Goal: Information Seeking & Learning: Find specific fact

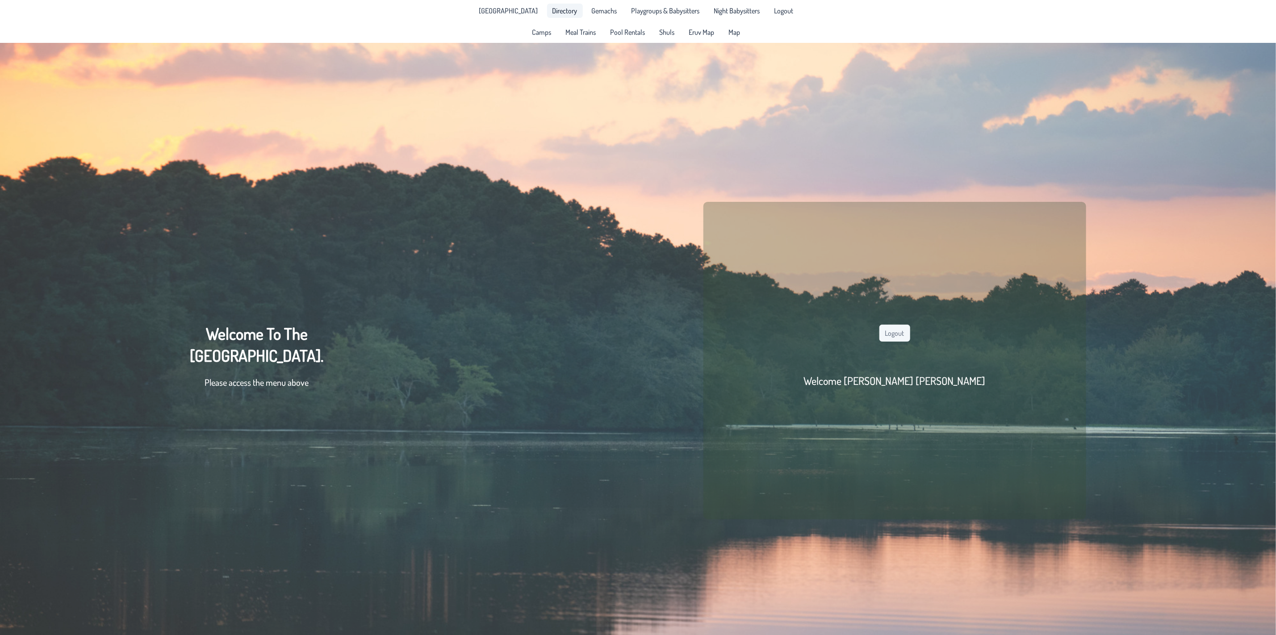
click at [571, 11] on link "Directory" at bounding box center [565, 11] width 36 height 14
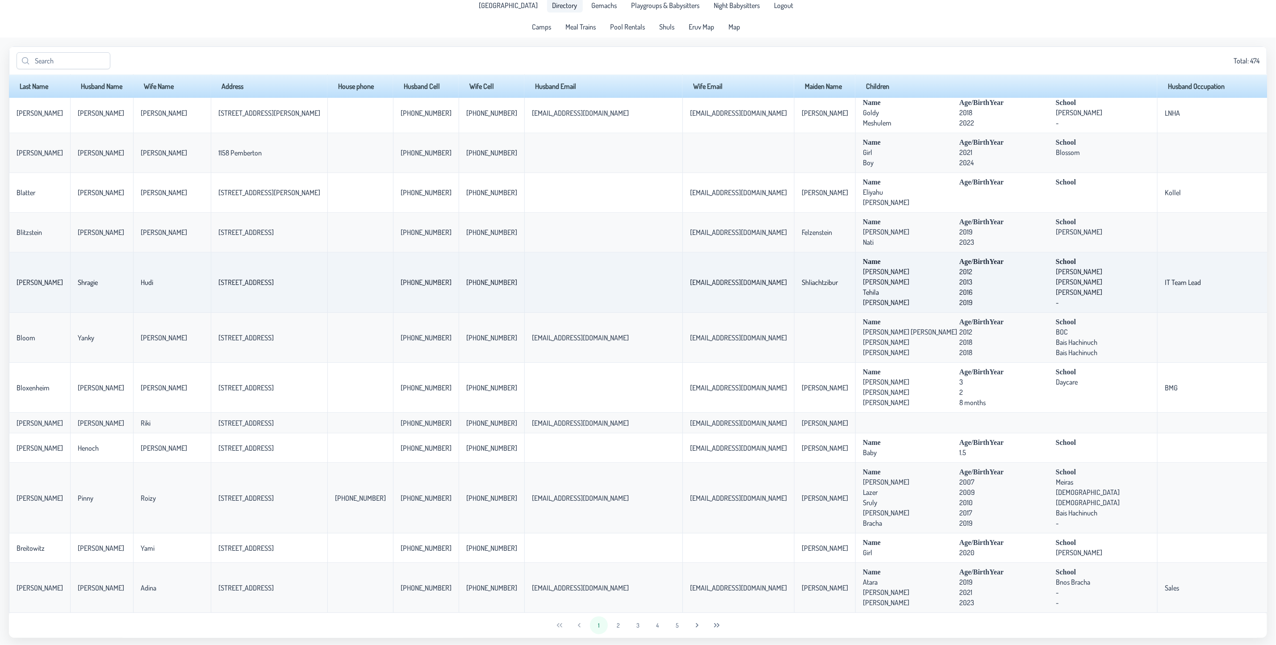
scroll to position [7, 0]
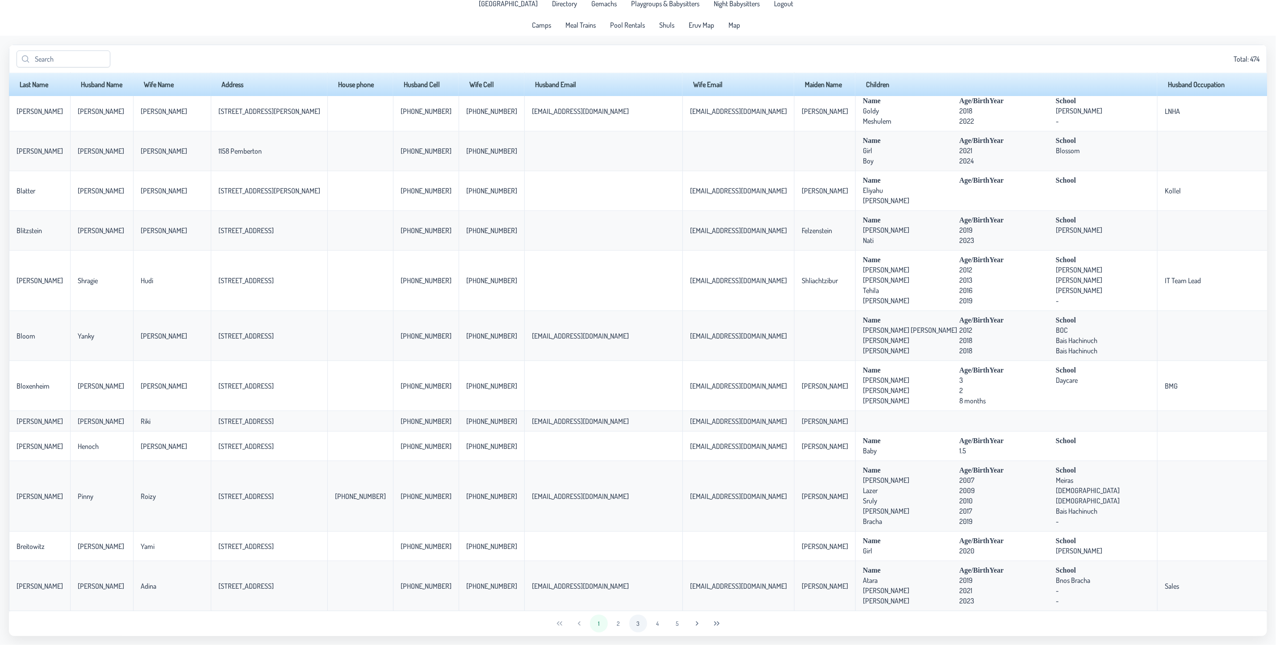
click at [634, 612] on button "3" at bounding box center [638, 624] width 18 height 18
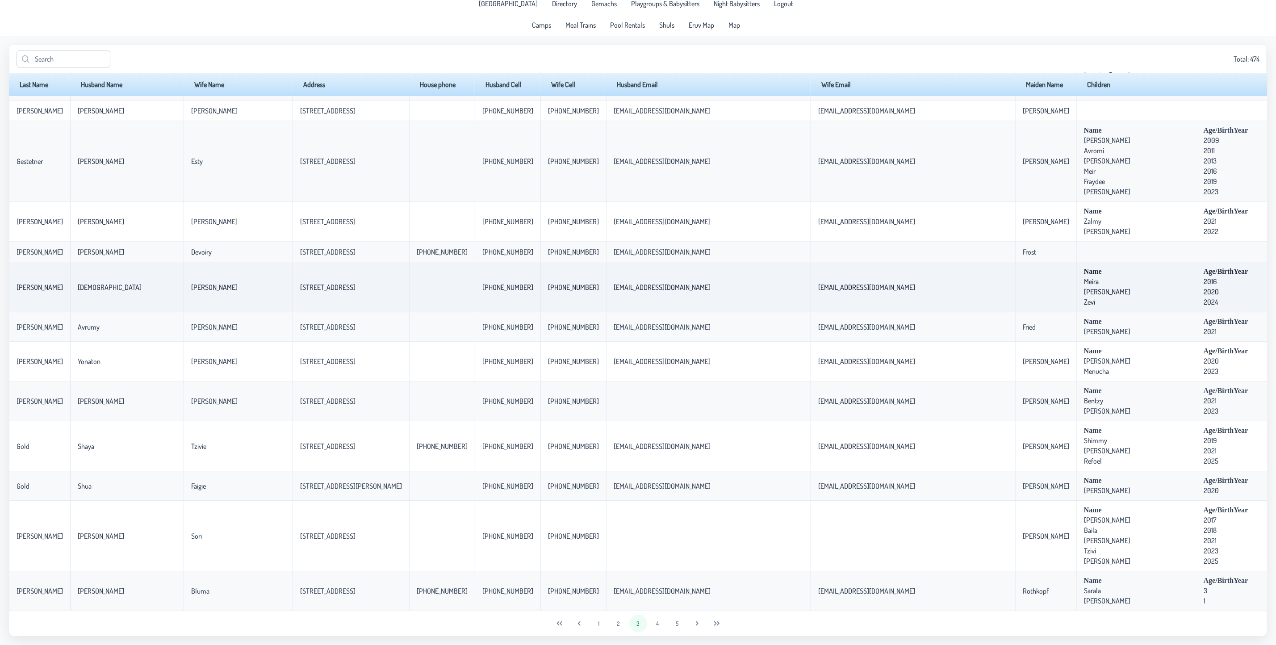
scroll to position [1539, 0]
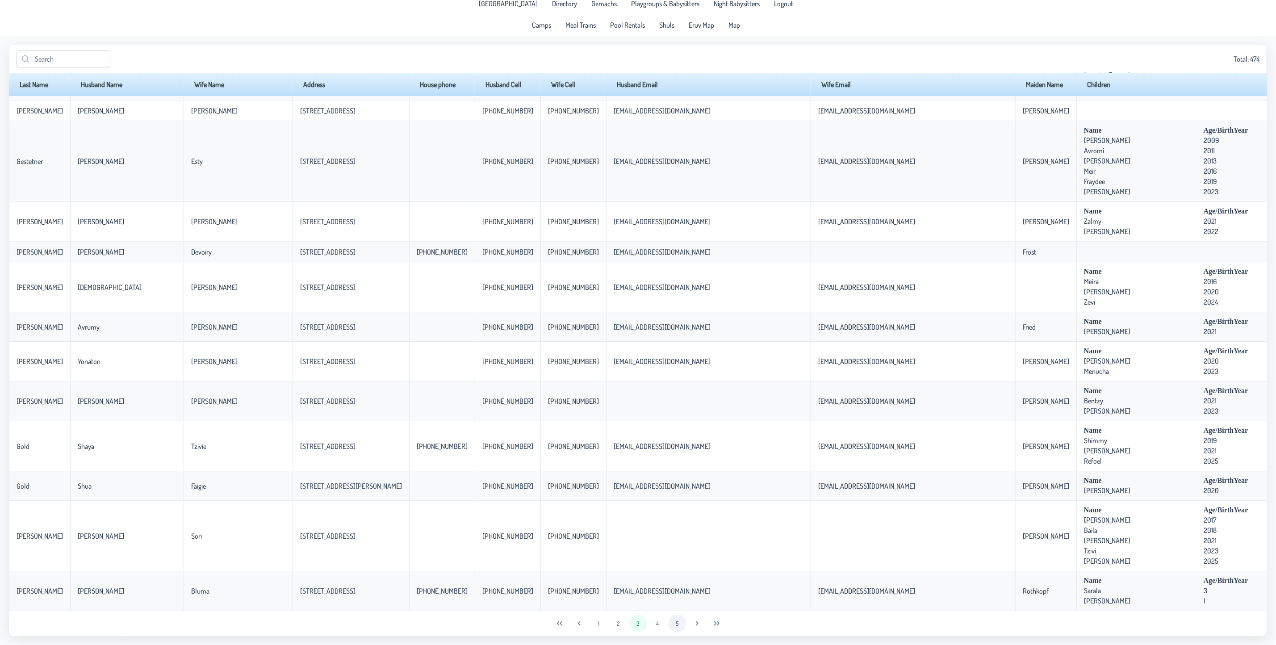
click at [674, 612] on button "5" at bounding box center [678, 624] width 18 height 18
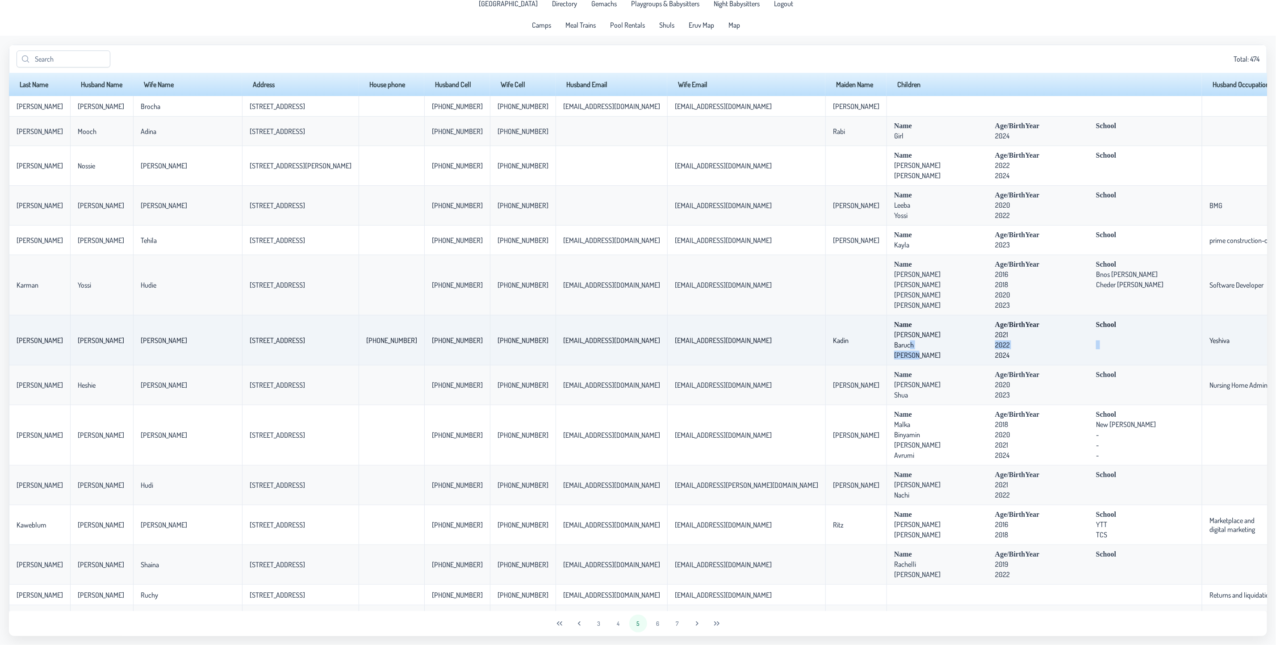
drag, startPoint x: 787, startPoint y: 343, endPoint x: 793, endPoint y: 354, distance: 12.4
click at [887, 354] on td "Name Age/BirthYear School [GEOGRAPHIC_DATA] [DEMOGRAPHIC_DATA] Baruch 2022 [PER…" at bounding box center [1044, 340] width 315 height 50
click at [894, 359] on span "[PERSON_NAME]" at bounding box center [943, 355] width 99 height 9
drag, startPoint x: 247, startPoint y: 343, endPoint x: 180, endPoint y: 336, distance: 66.9
click at [180, 336] on tr "[PERSON_NAME] [PERSON_NAME] [PERSON_NAME] [STREET_ADDRESS] [PHONE_NUMBER] [PHON…" at bounding box center [776, 340] width 1535 height 50
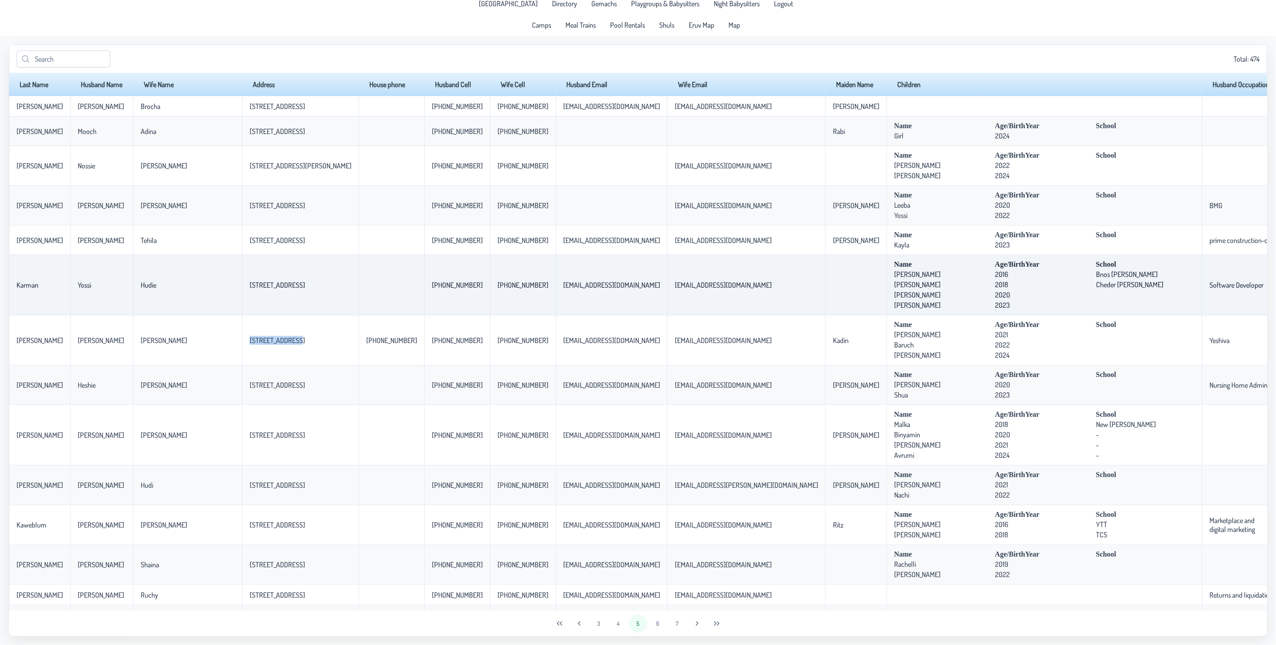
copy tr "[STREET_ADDRESS]"
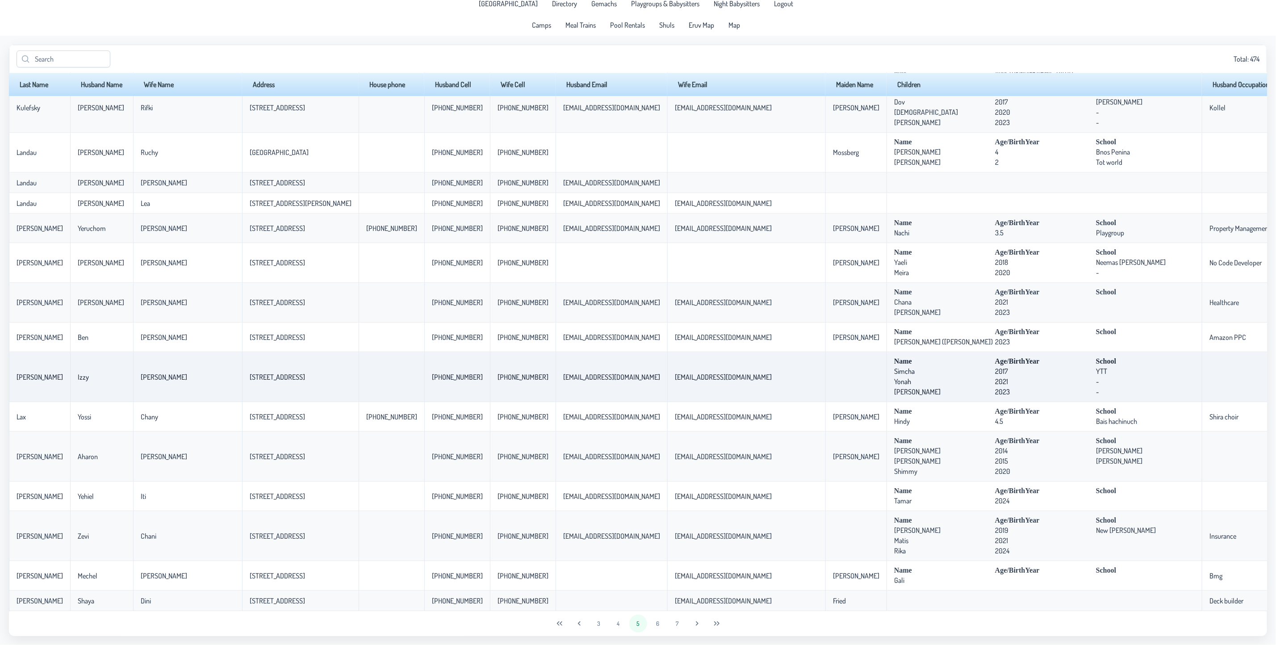
scroll to position [1637, 0]
click at [661, 612] on button "6" at bounding box center [658, 624] width 18 height 18
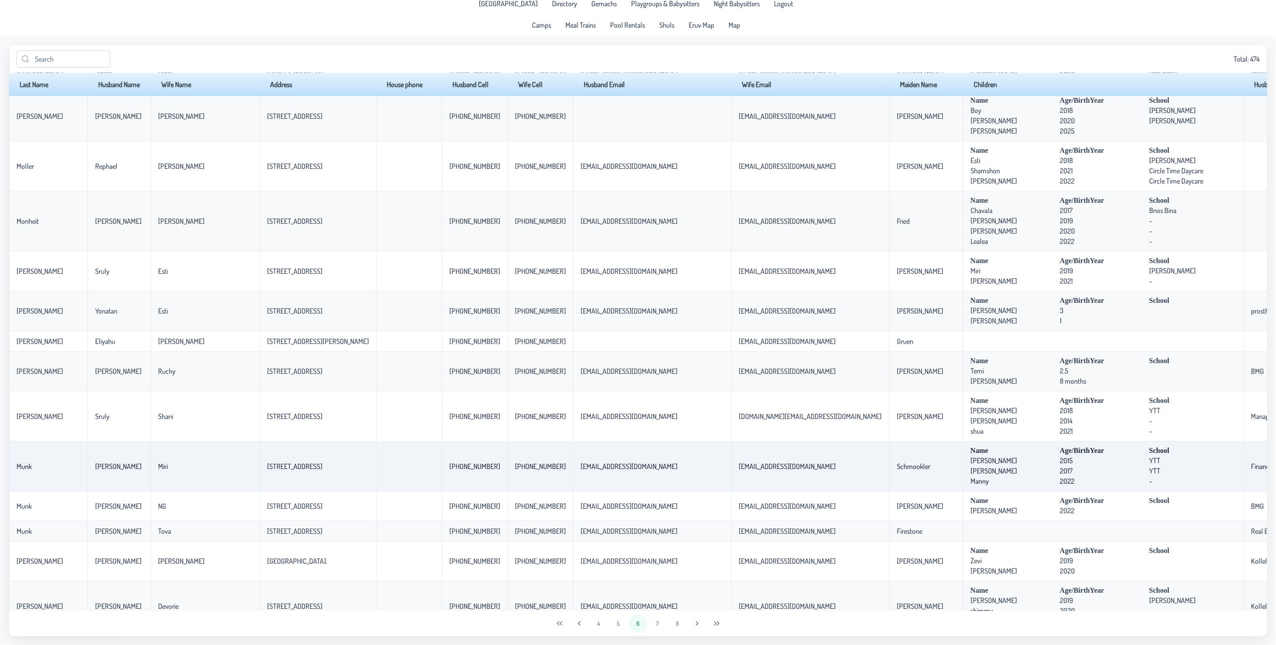
scroll to position [1569, 0]
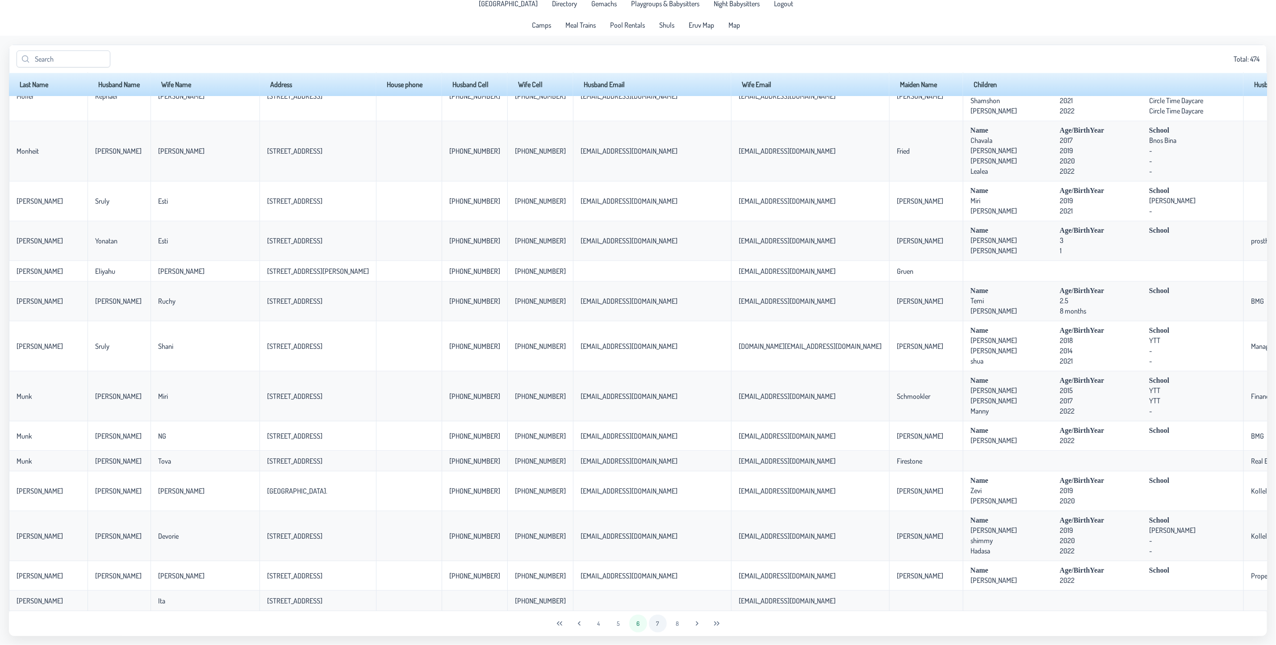
click at [659, 612] on button "7" at bounding box center [658, 624] width 18 height 18
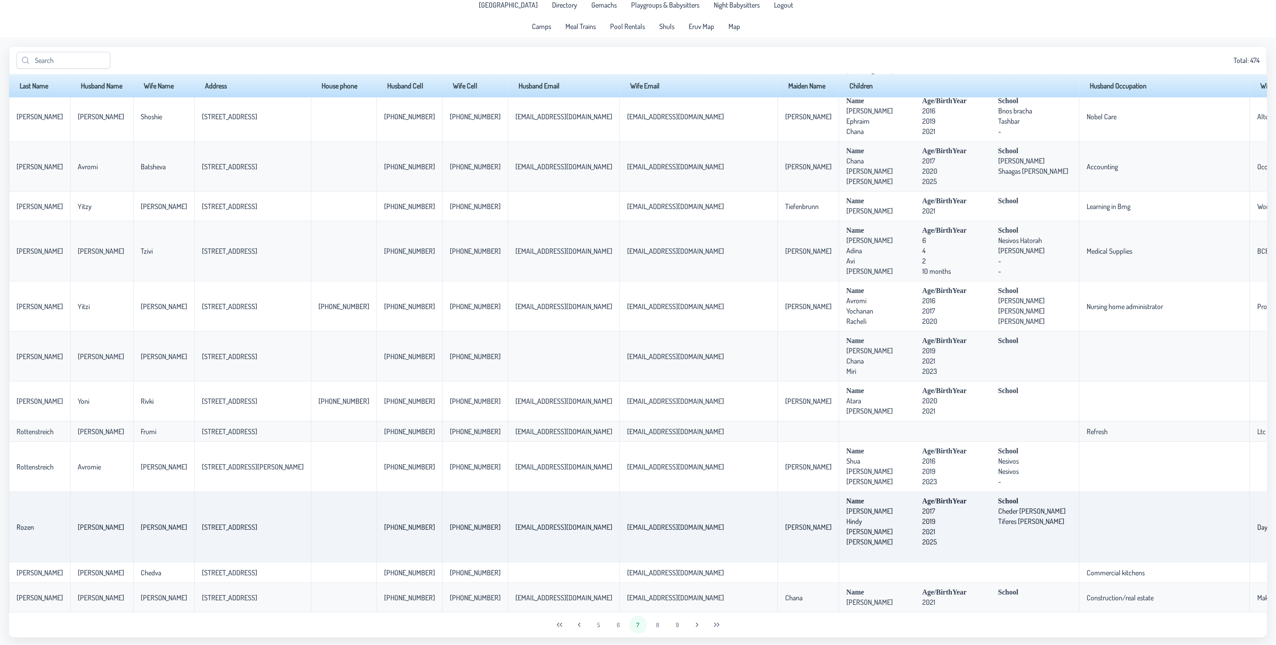
scroll to position [7, 0]
click at [660, 612] on button "8" at bounding box center [658, 624] width 18 height 18
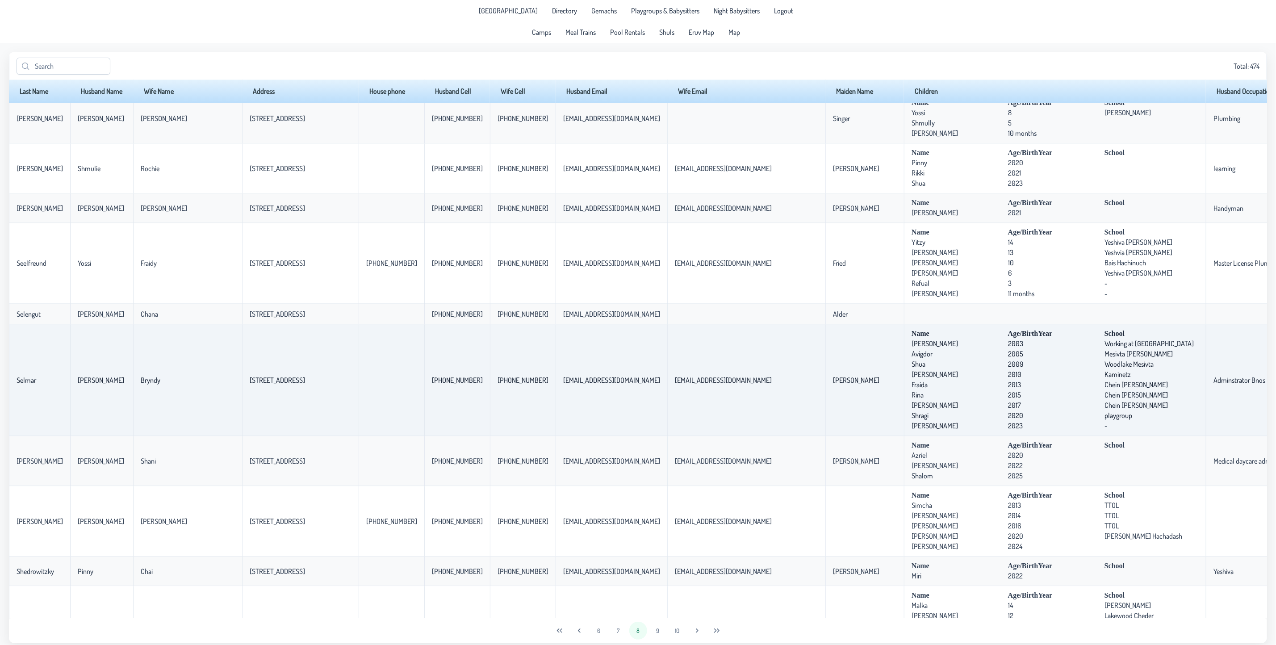
scroll to position [1407, 0]
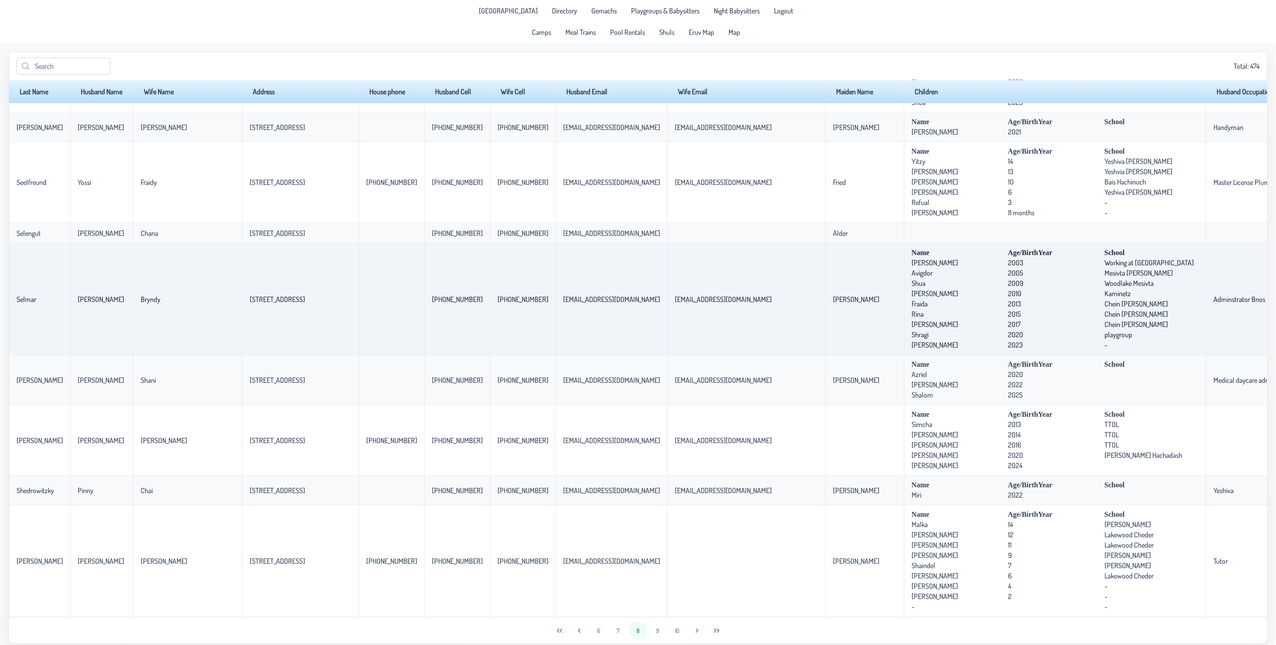
drag, startPoint x: 799, startPoint y: 339, endPoint x: 790, endPoint y: 364, distance: 26.4
click at [904, 355] on td "Name Age/BirthYear School [PERSON_NAME] [DEMOGRAPHIC_DATA] Working at Oorah Avi…" at bounding box center [1055, 299] width 302 height 112
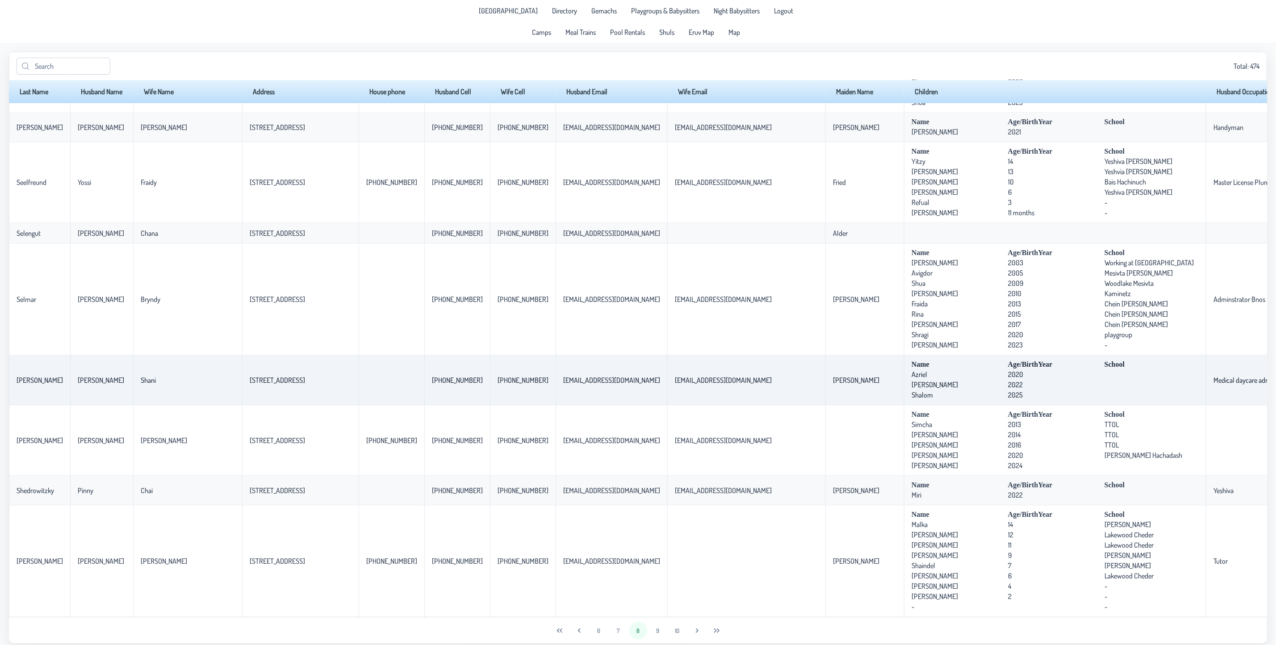
click at [904, 403] on td "Name Age/BirthYear School Azriel [DEMOGRAPHIC_DATA] [PERSON_NAME] 2022 Shalom 2…" at bounding box center [1055, 380] width 302 height 50
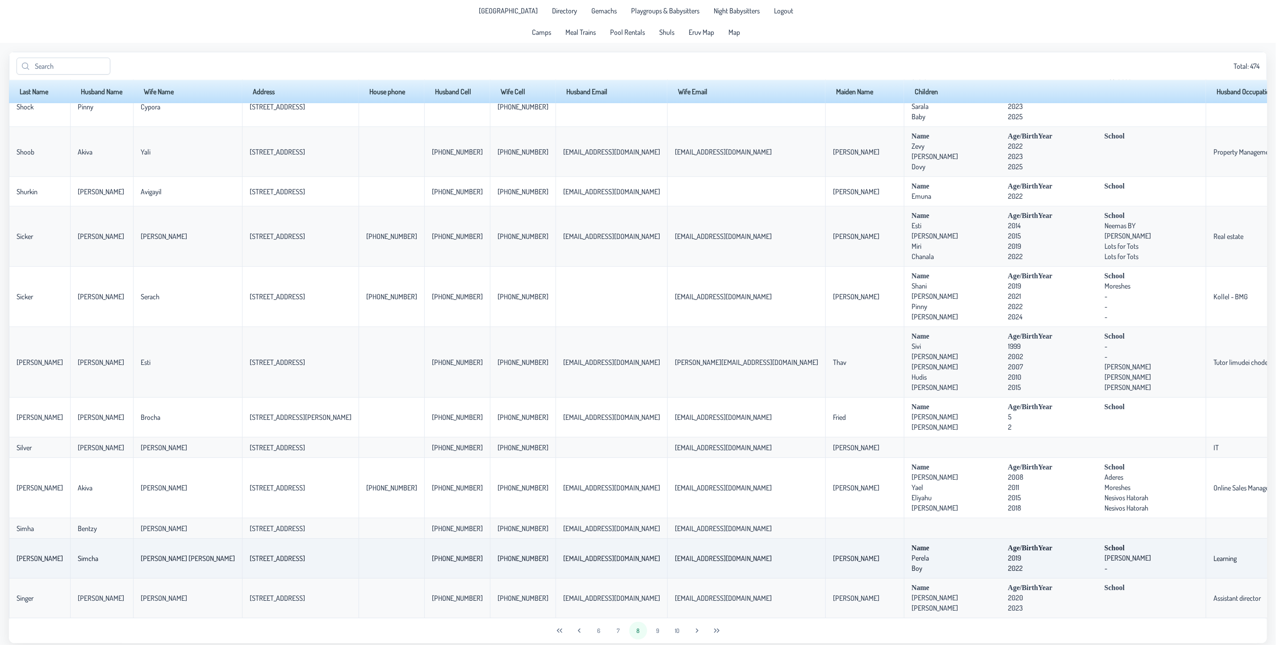
scroll to position [2047, 0]
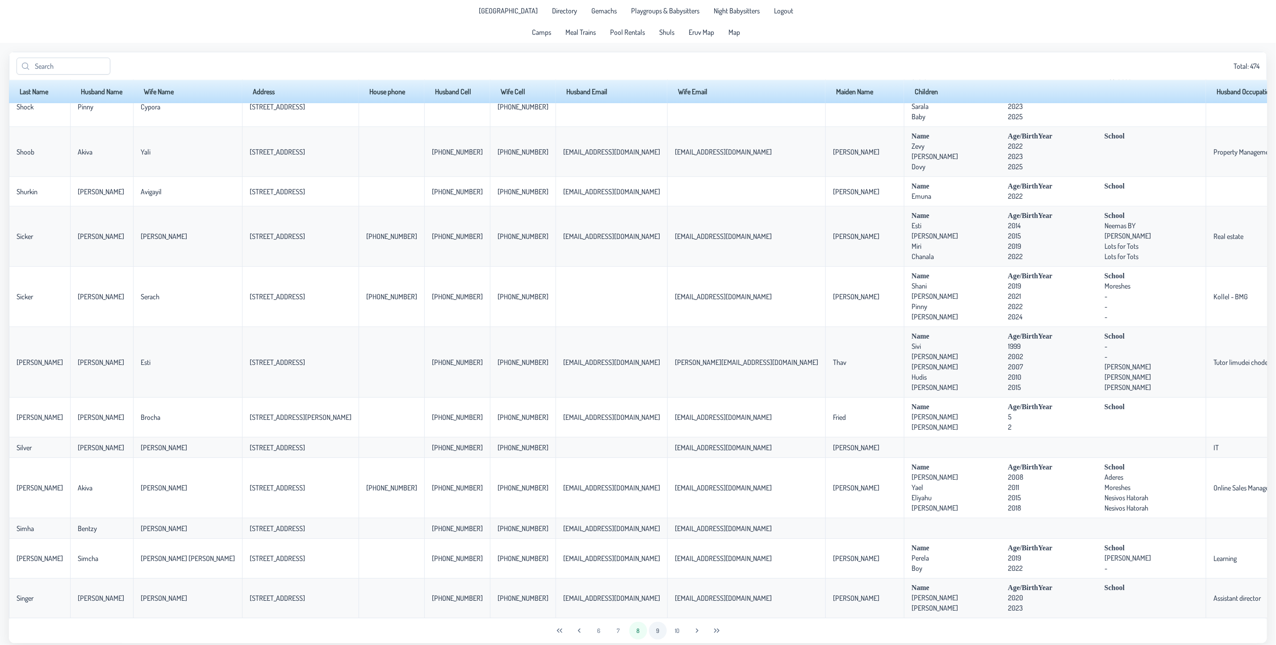
click at [654, 612] on button "9" at bounding box center [658, 631] width 18 height 18
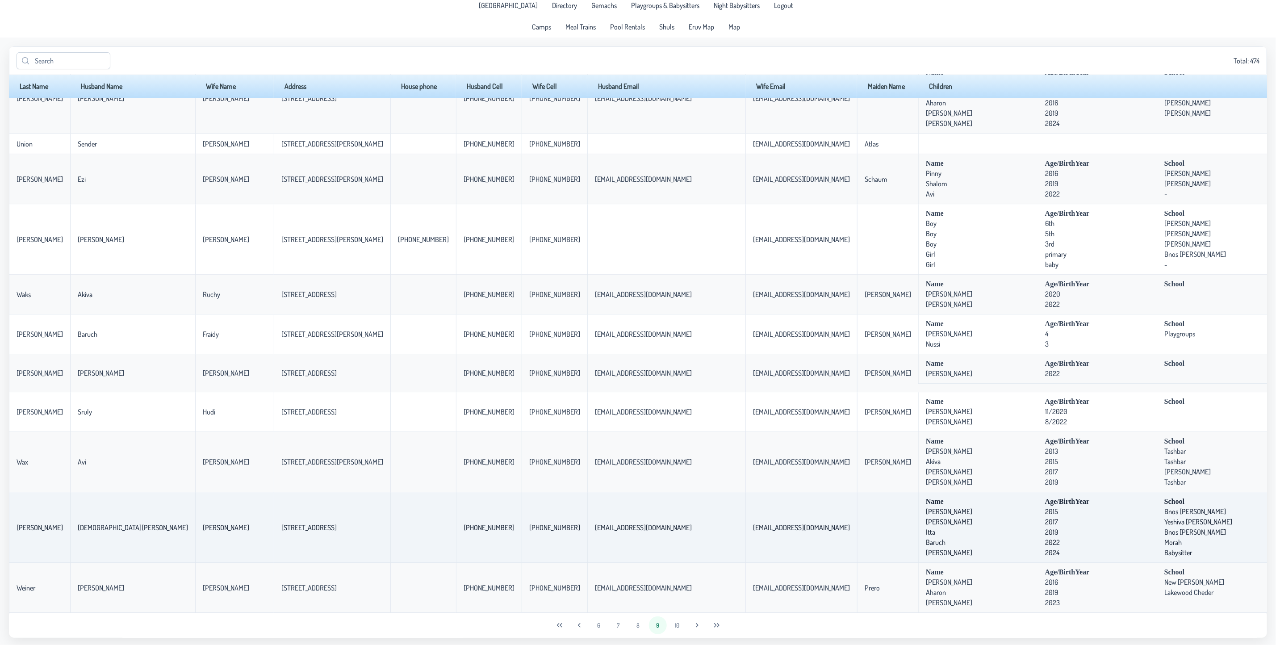
scroll to position [7, 0]
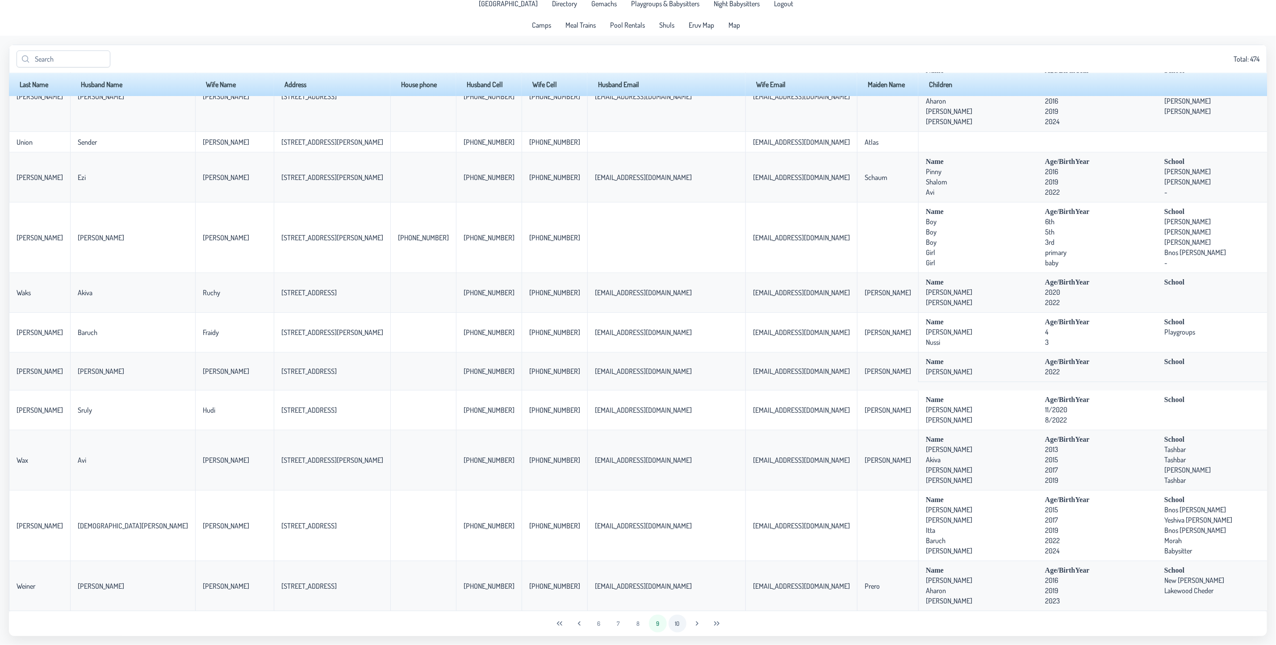
click at [678, 612] on button "10" at bounding box center [678, 624] width 18 height 18
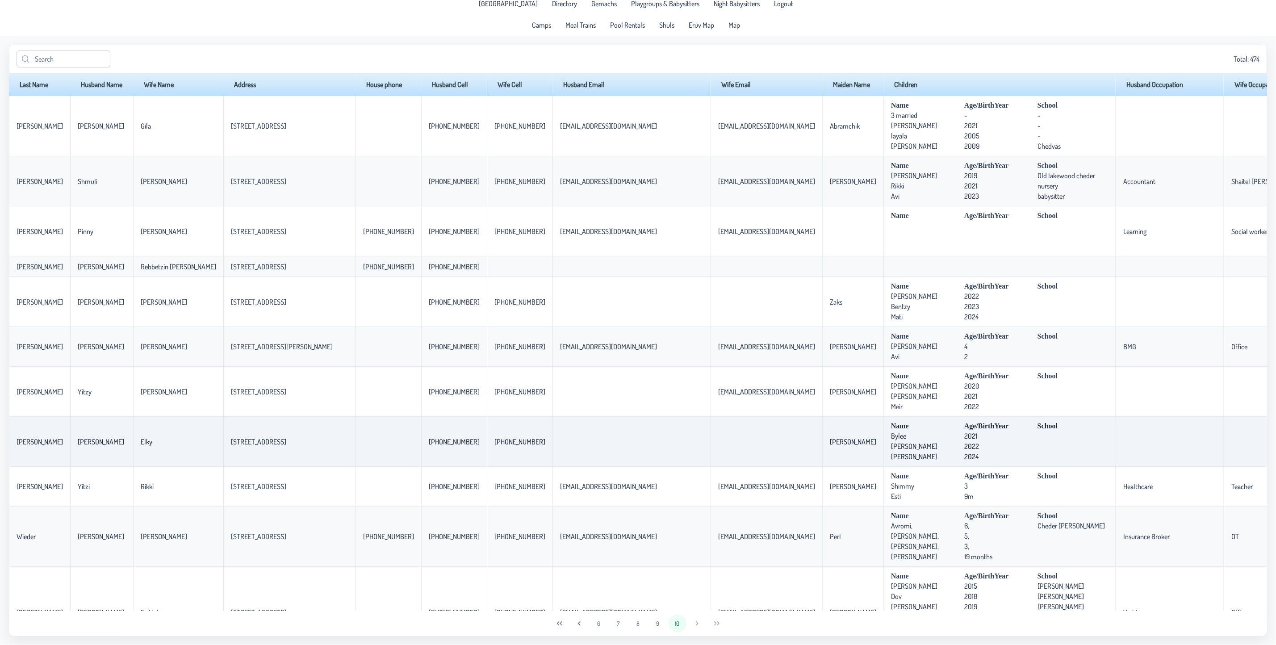
scroll to position [0, 0]
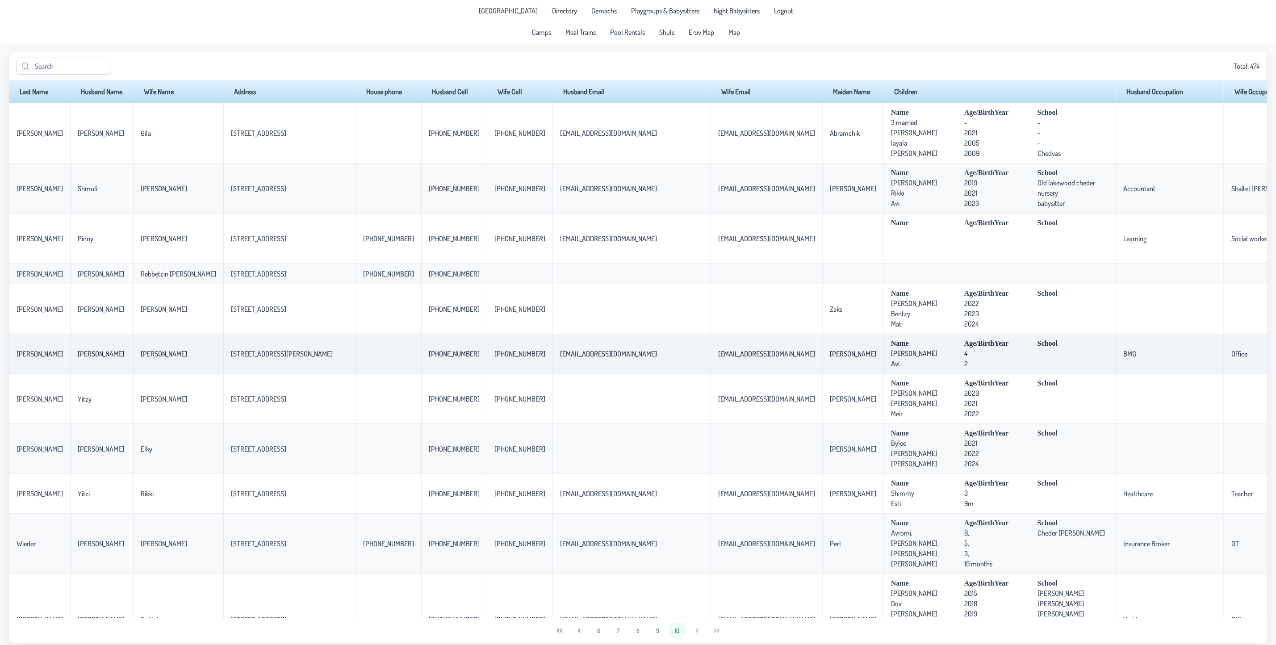
click at [883, 374] on td "Name Age/BirthYear School [PERSON_NAME] 4 Avi 2" at bounding box center [999, 354] width 232 height 40
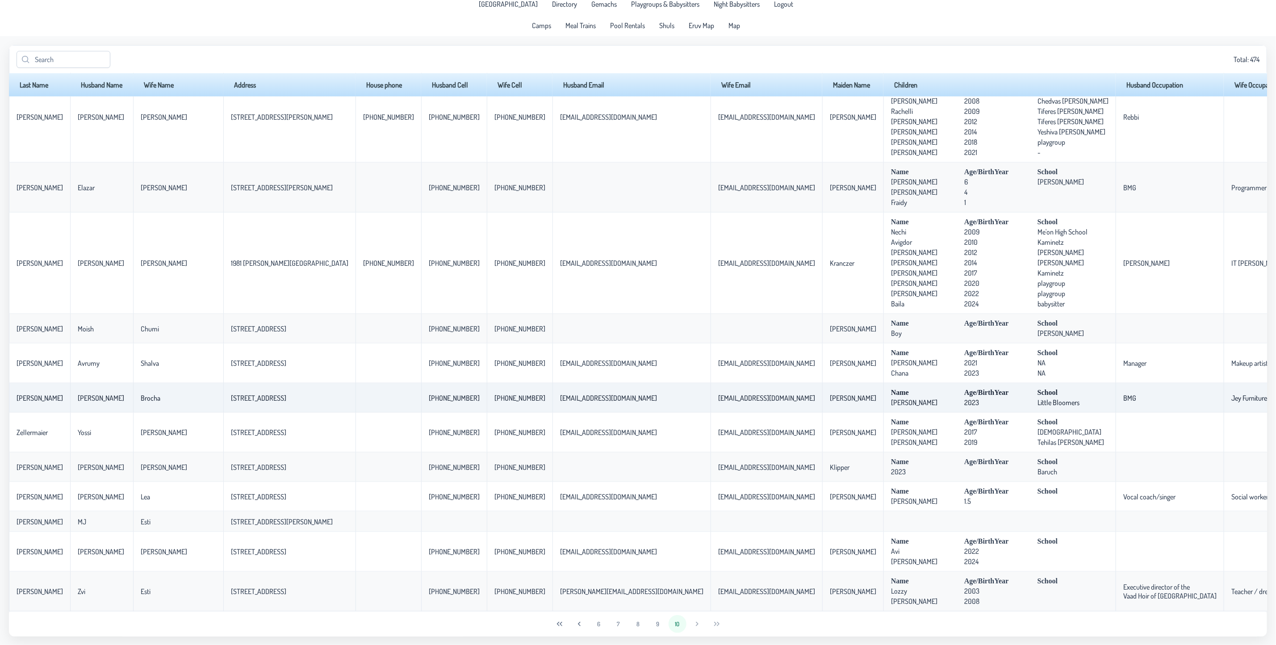
scroll to position [7, 0]
click at [696, 612] on div "6 7 8 9 10" at bounding box center [638, 623] width 1258 height 25
